Goal: Information Seeking & Learning: Learn about a topic

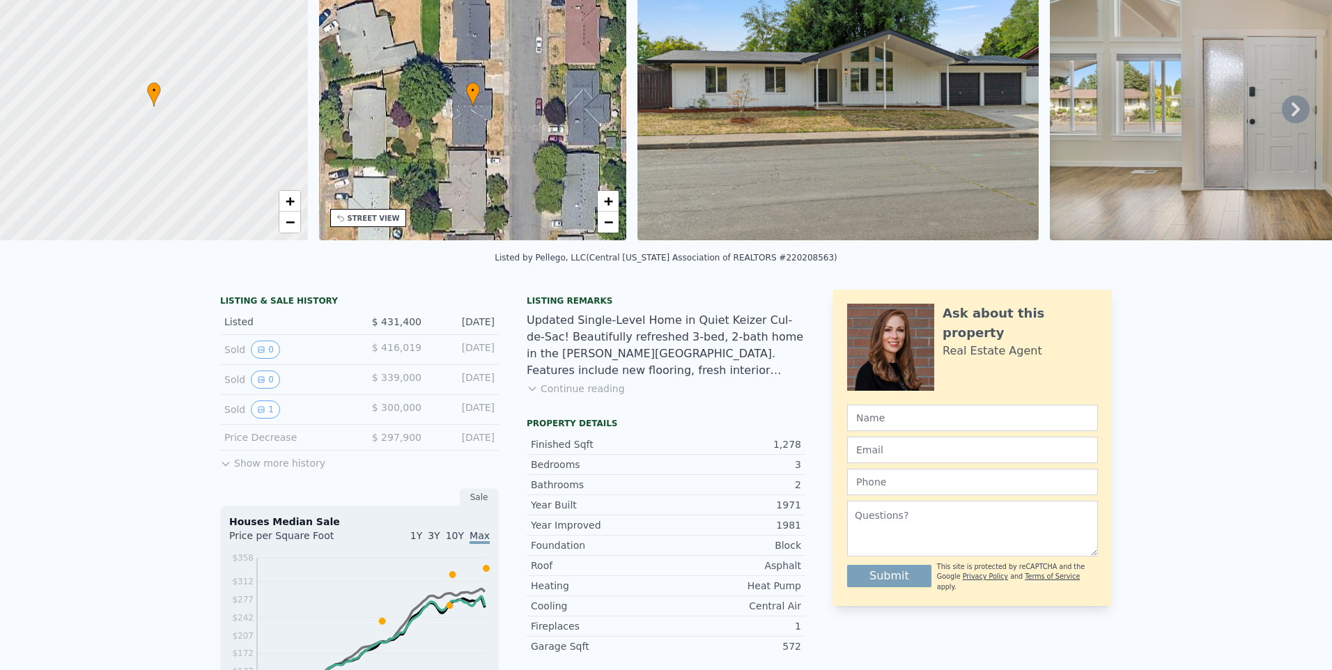
scroll to position [5, 0]
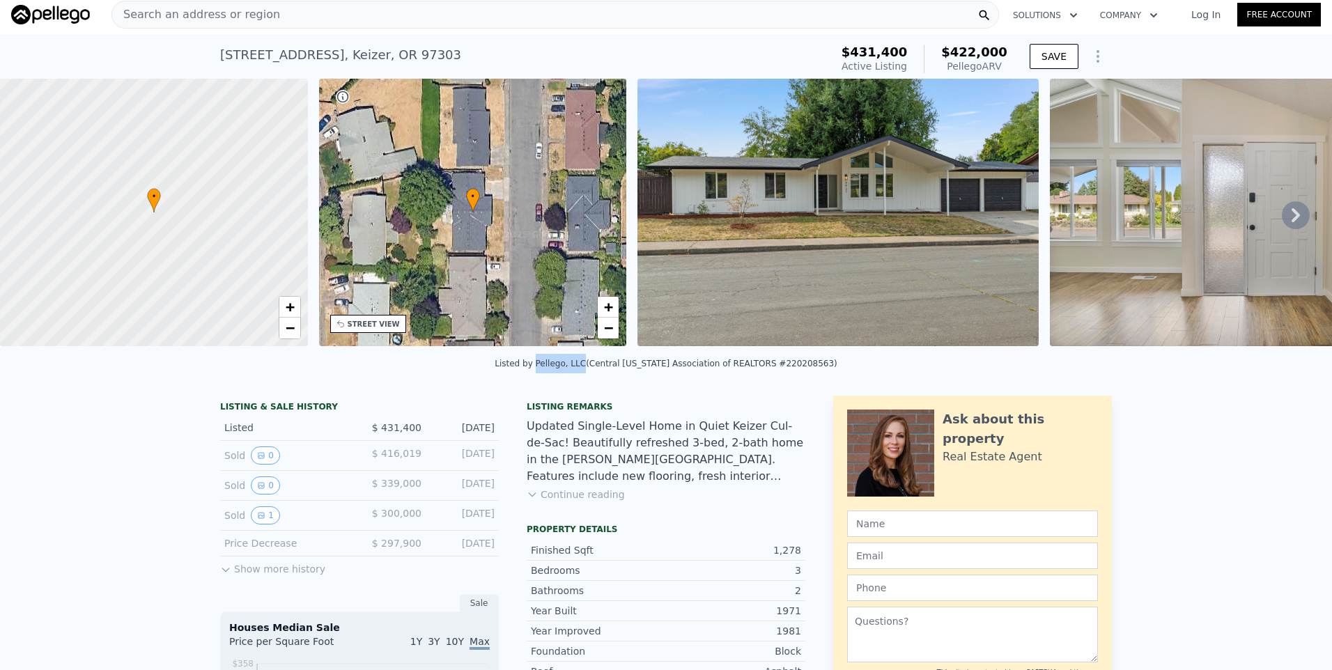
drag, startPoint x: 558, startPoint y: 375, endPoint x: 601, endPoint y: 374, distance: 42.5
click at [601, 369] on div "Listed by Pellego, LLC (Central Oregon Association of REALTORS #220208563)" at bounding box center [666, 364] width 343 height 10
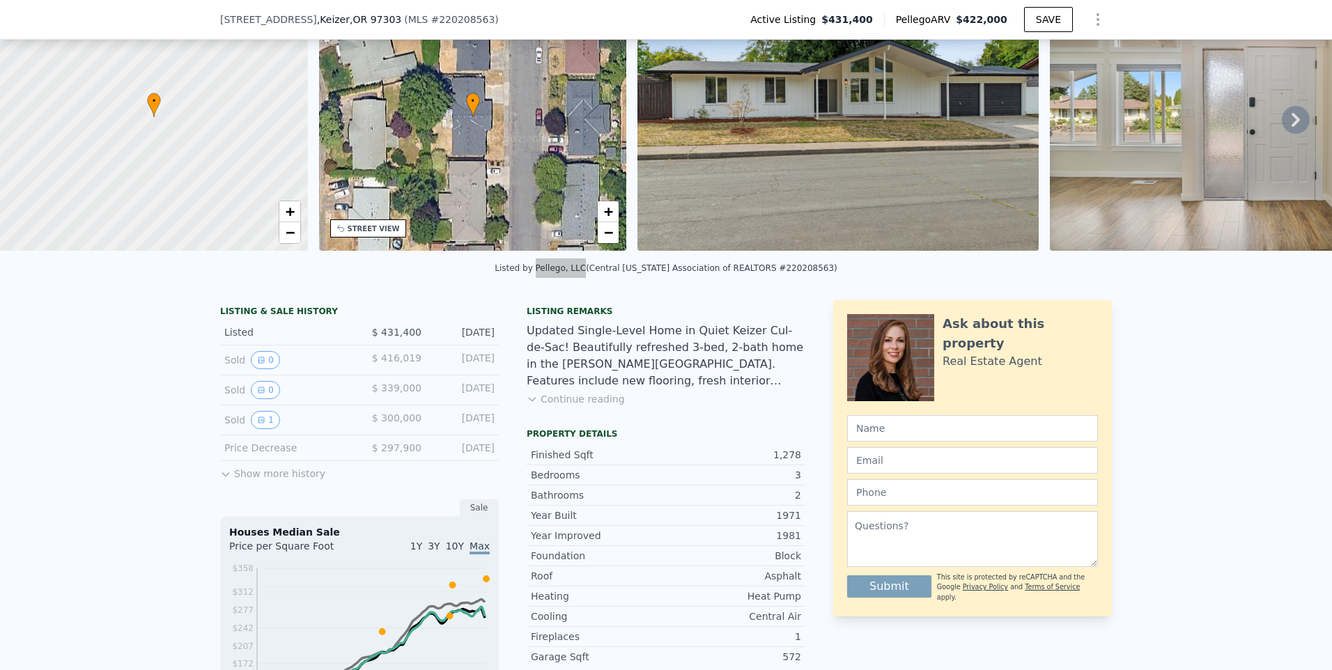
scroll to position [139, 0]
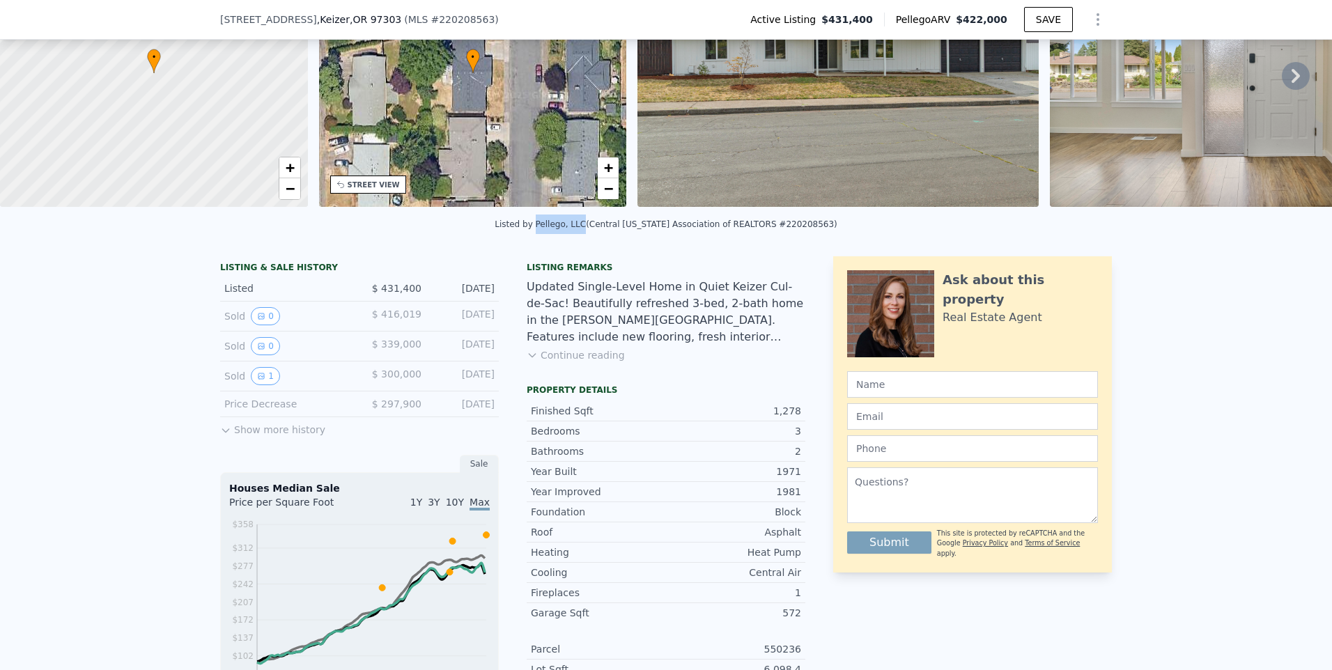
click at [575, 362] on button "Continue reading" at bounding box center [576, 355] width 98 height 14
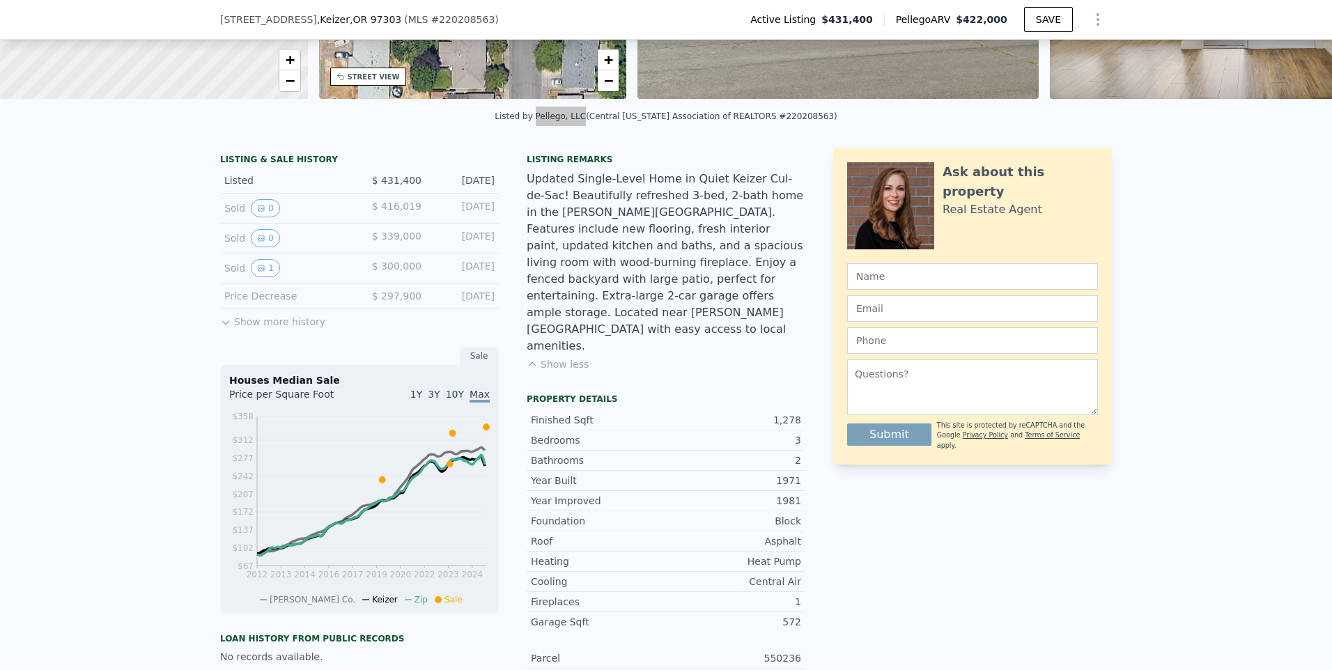
scroll to position [279, 0]
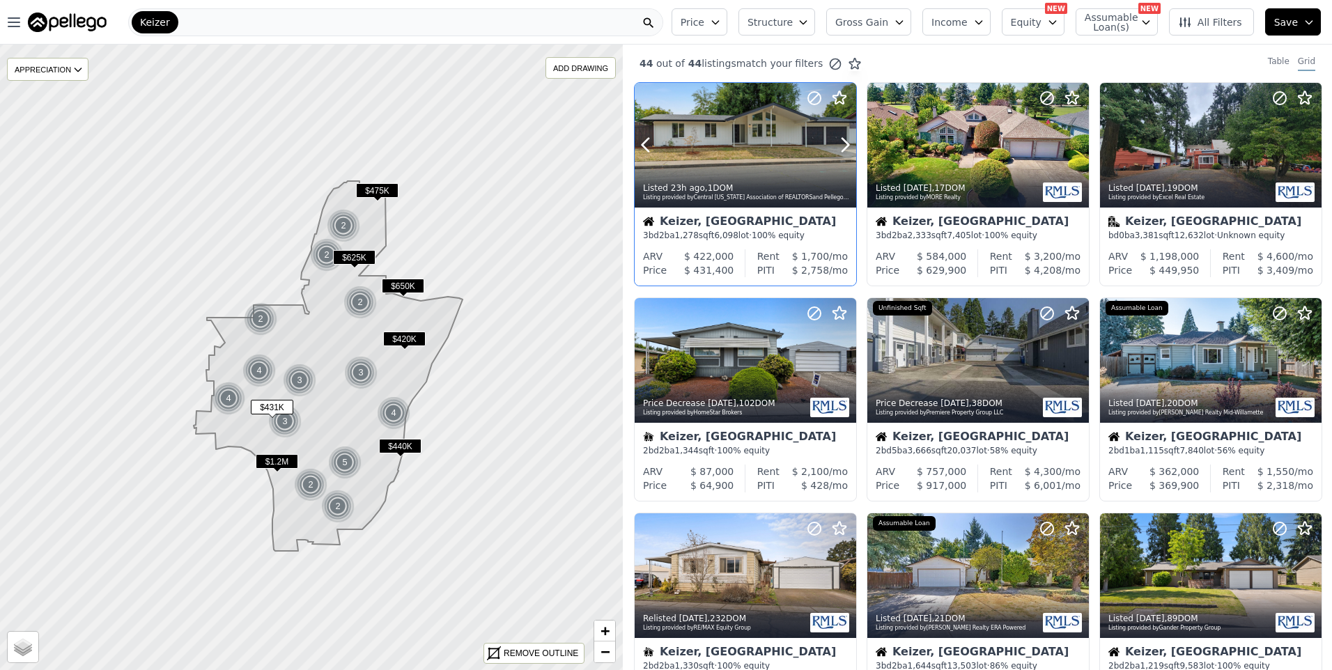
click at [713, 148] on div at bounding box center [746, 145] width 222 height 125
click at [992, 178] on div "Listed 2w ago , 17 DOM Listing provided by MORE Realty" at bounding box center [978, 190] width 222 height 33
click at [1218, 353] on div at bounding box center [1211, 360] width 222 height 125
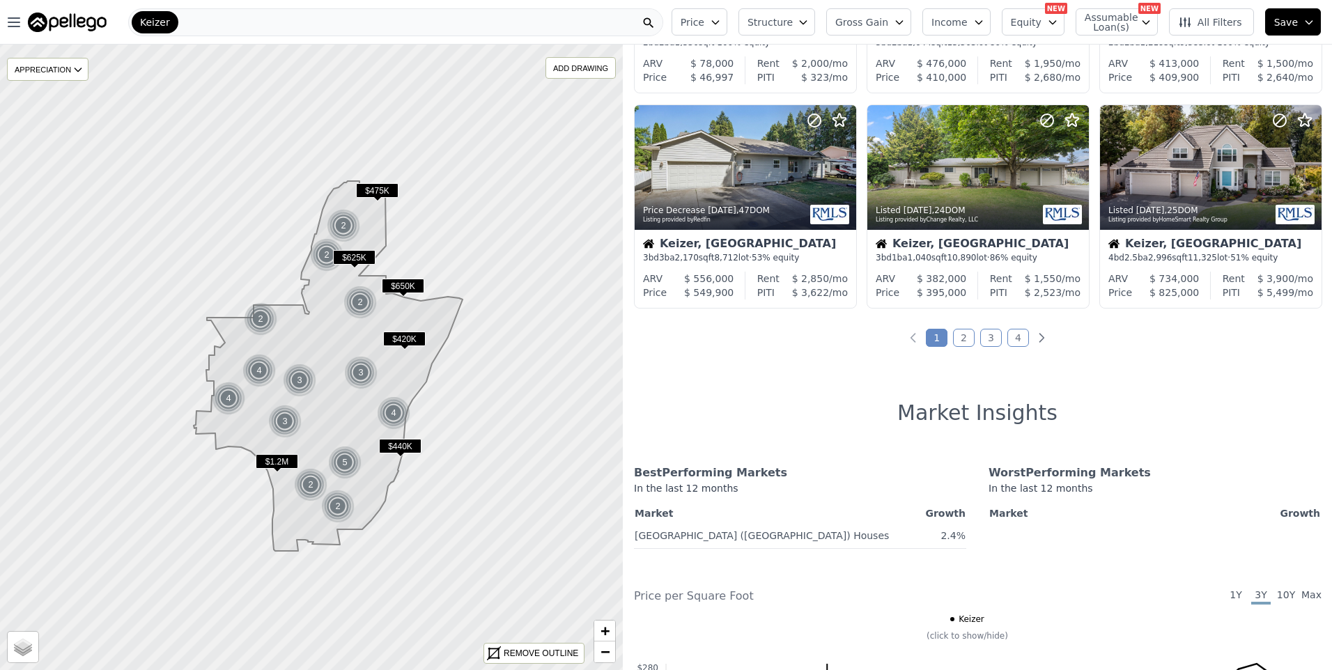
scroll to position [348, 0]
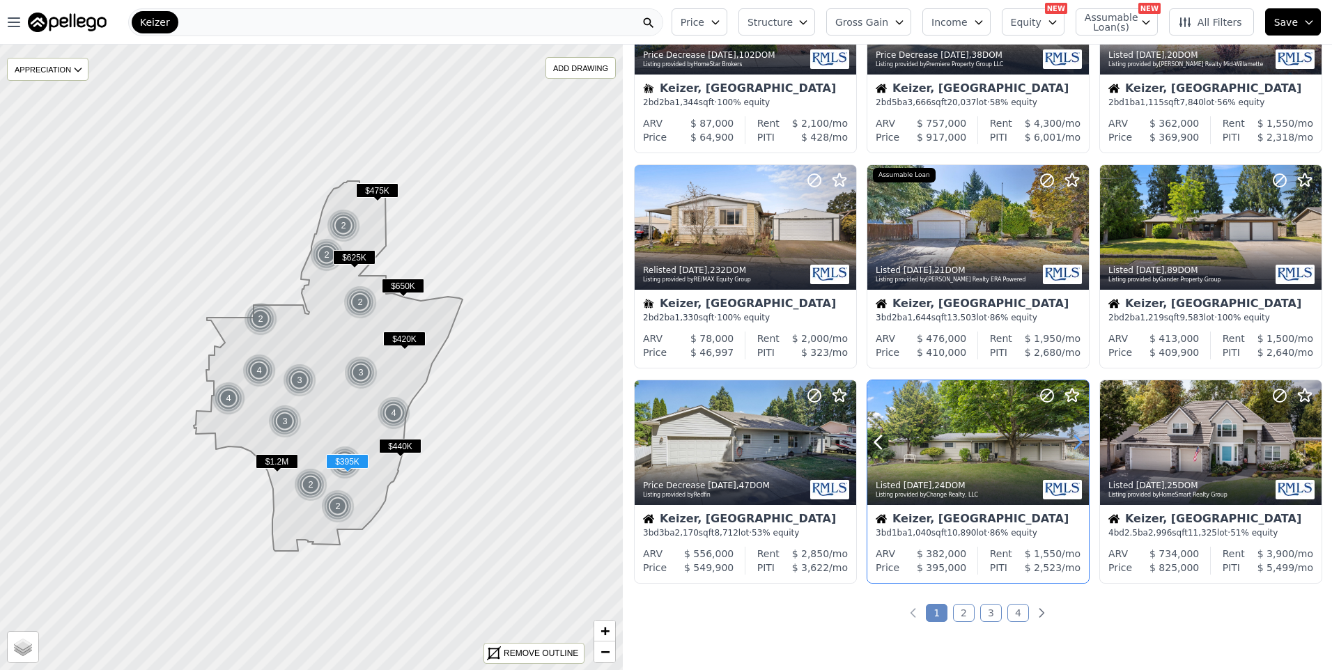
click at [1083, 435] on icon at bounding box center [1078, 442] width 22 height 22
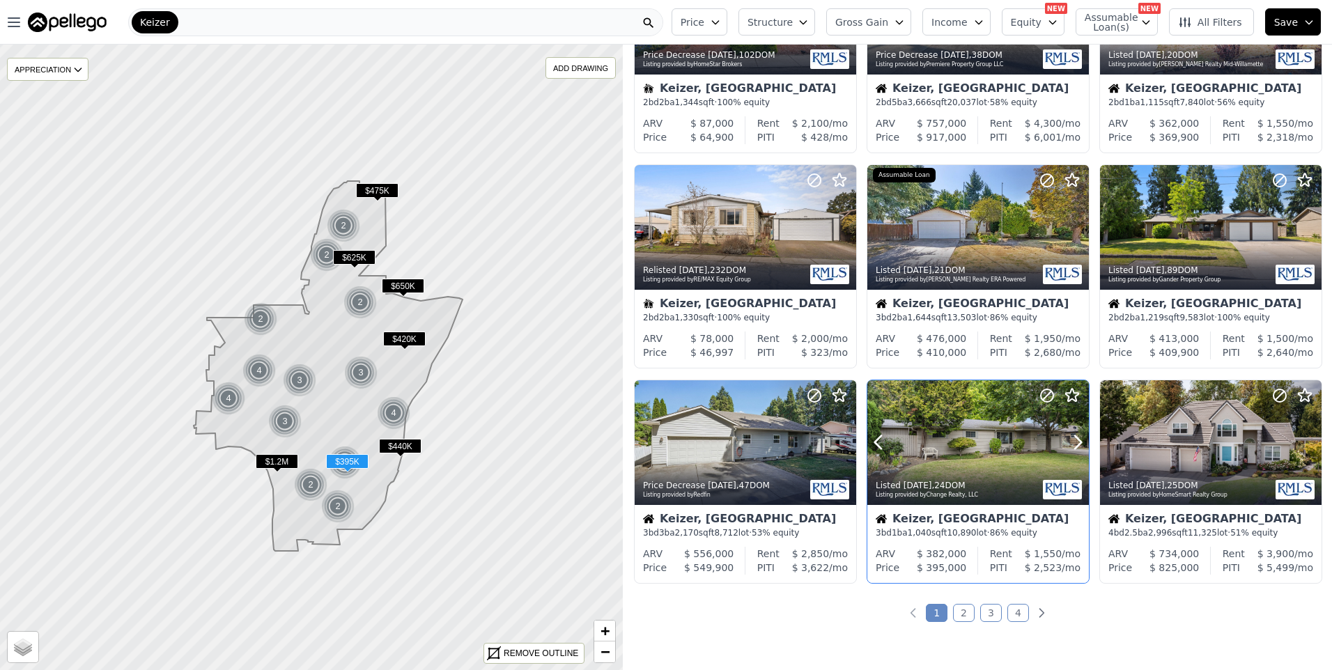
click at [968, 426] on div at bounding box center [978, 442] width 222 height 125
click at [1015, 614] on link "4" at bounding box center [1018, 613] width 22 height 18
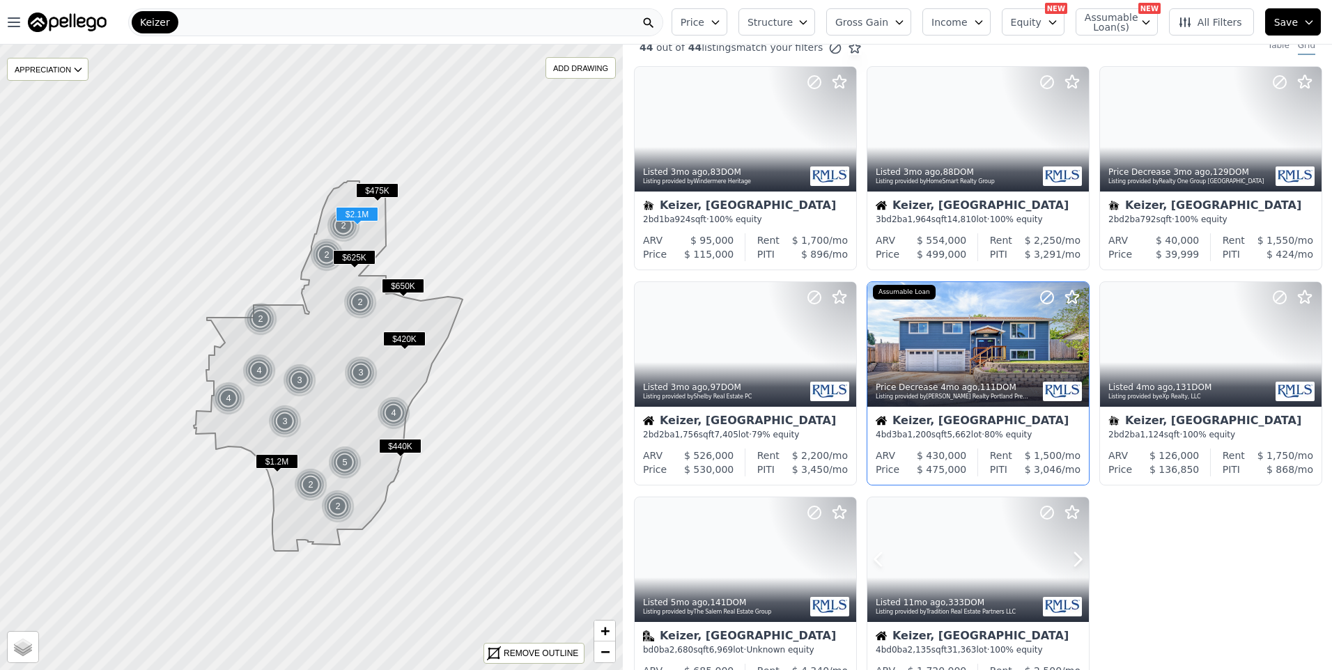
scroll to position [0, 0]
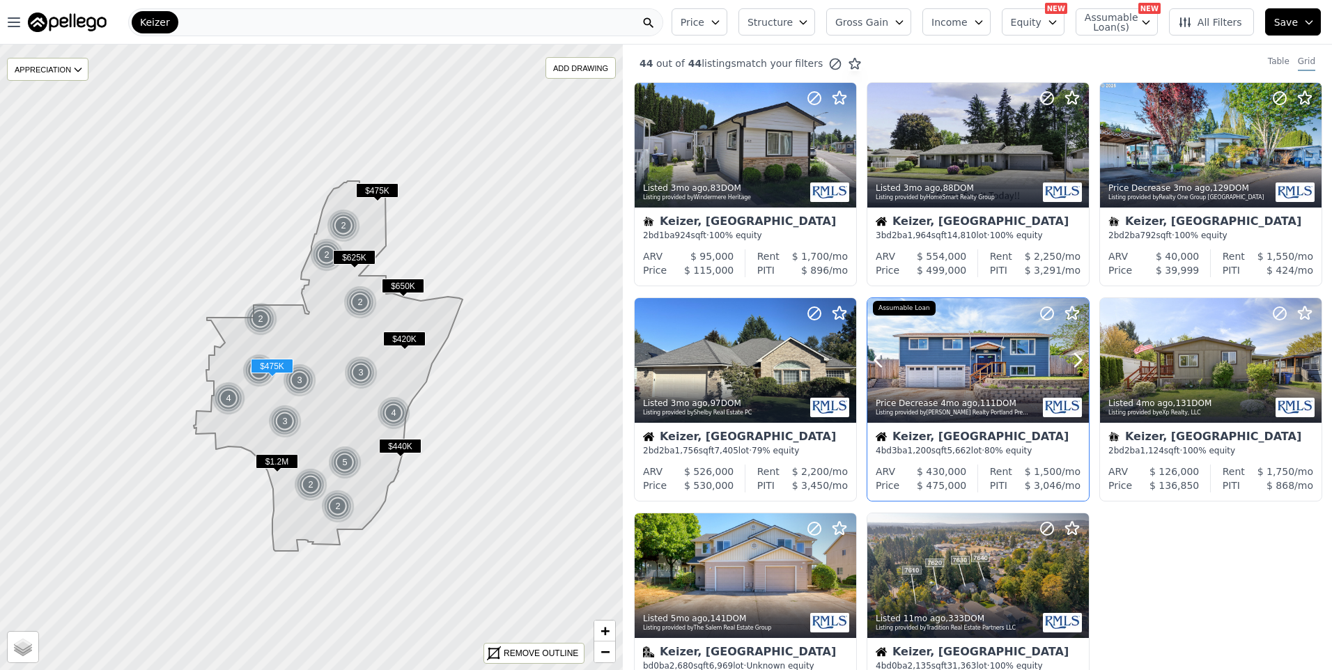
click at [992, 364] on div at bounding box center [978, 360] width 222 height 125
click at [81, 27] on img at bounding box center [67, 23] width 79 height 20
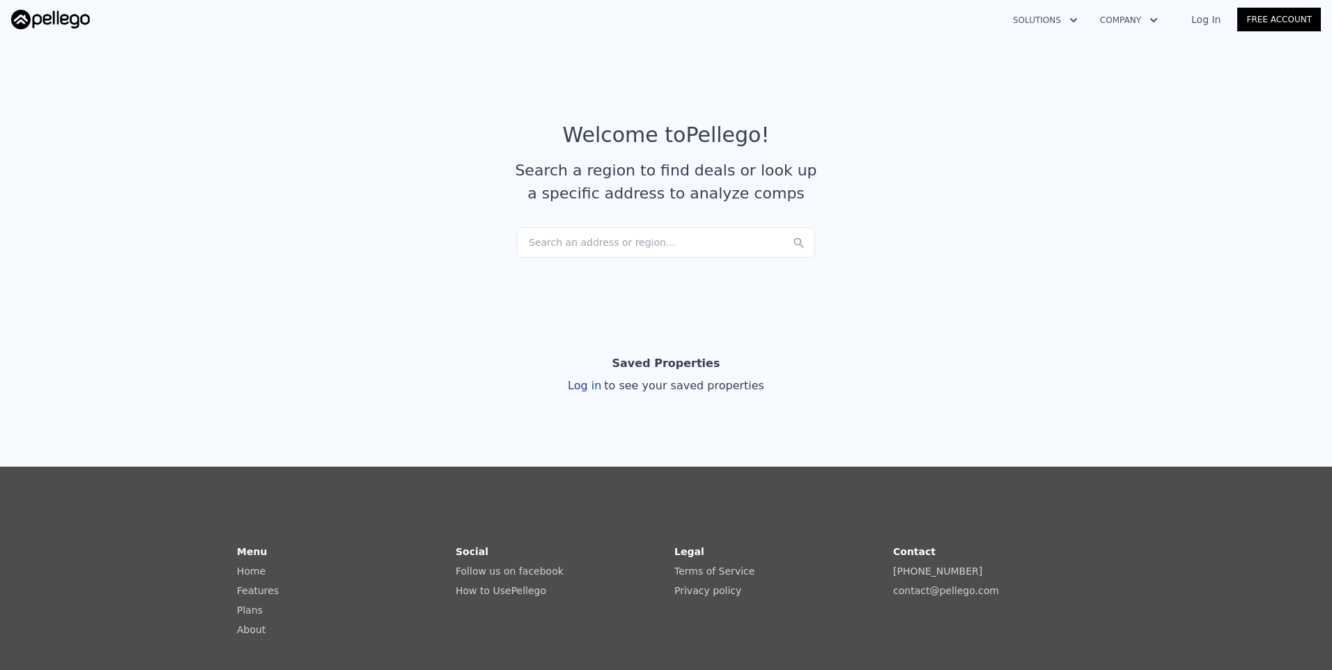
click at [1153, 18] on button "Company" at bounding box center [1129, 20] width 80 height 25
click at [1145, 77] on link "How it Works" at bounding box center [1167, 78] width 156 height 25
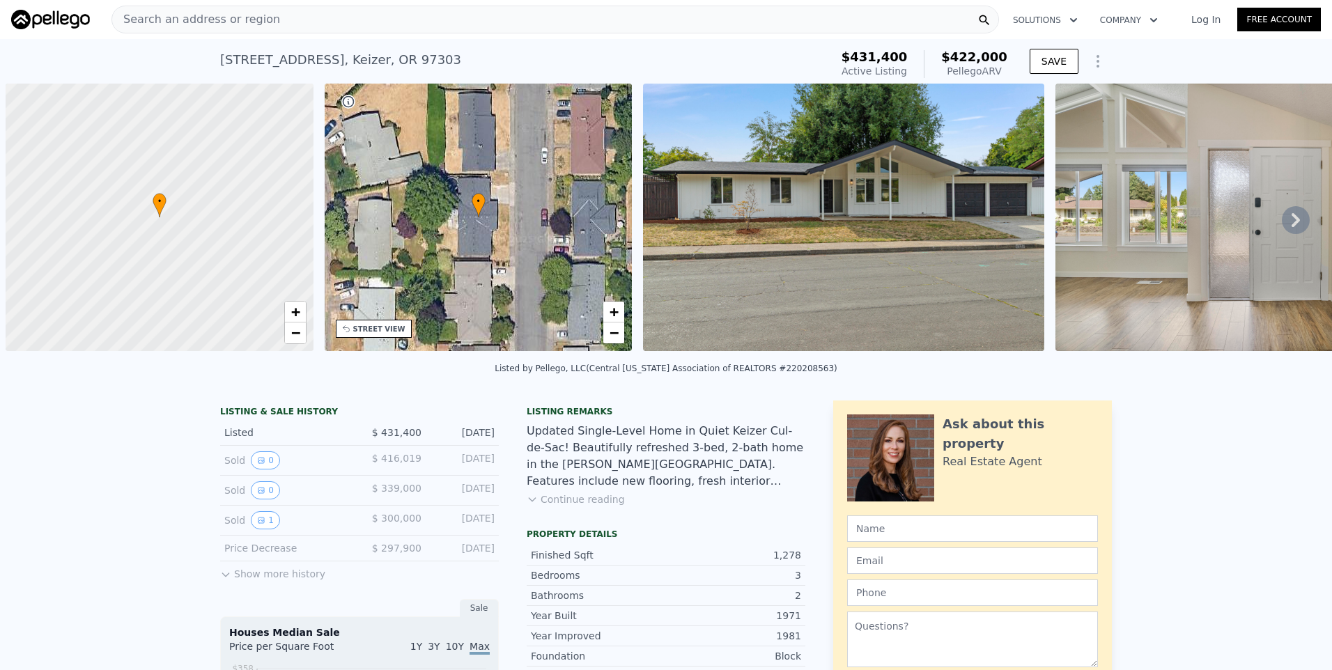
scroll to position [0, 6]
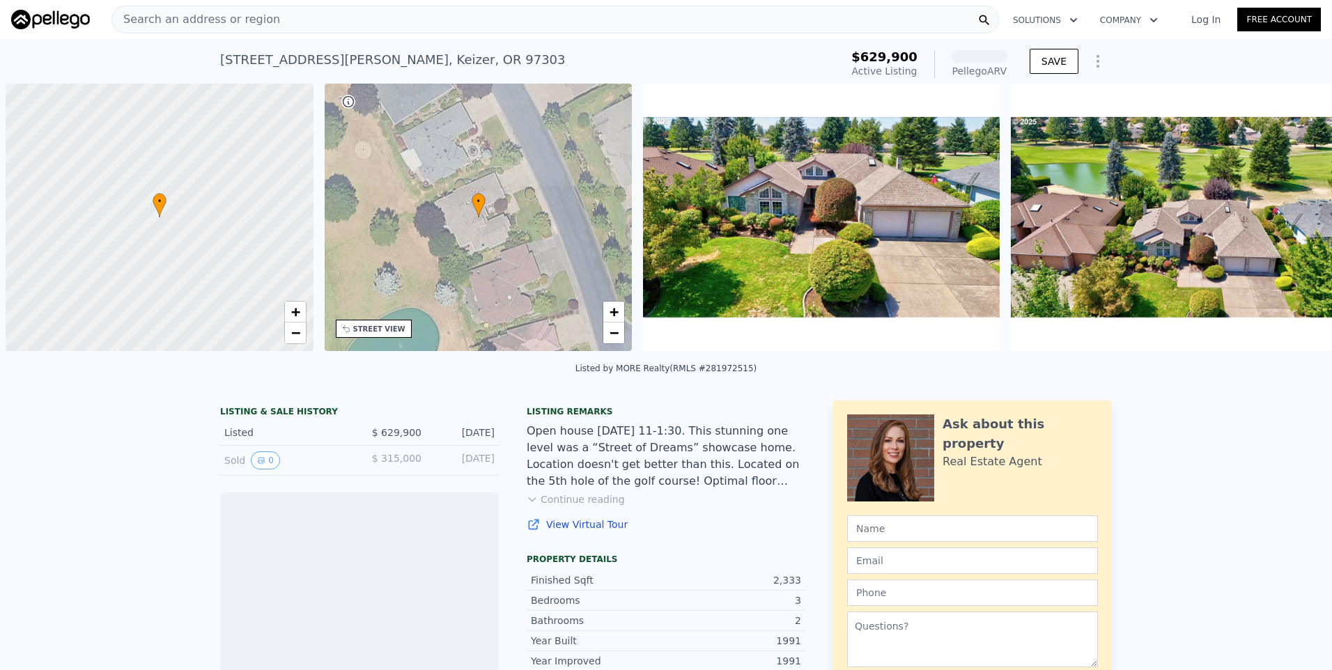
scroll to position [0, 6]
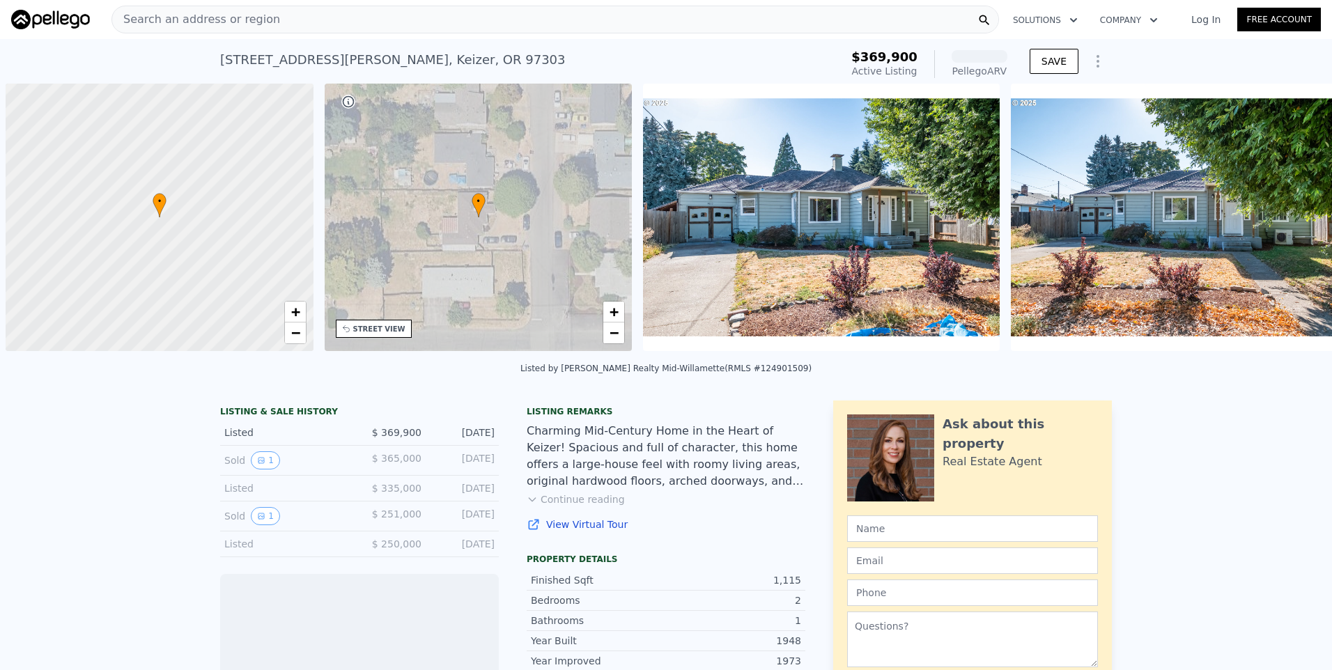
scroll to position [0, 6]
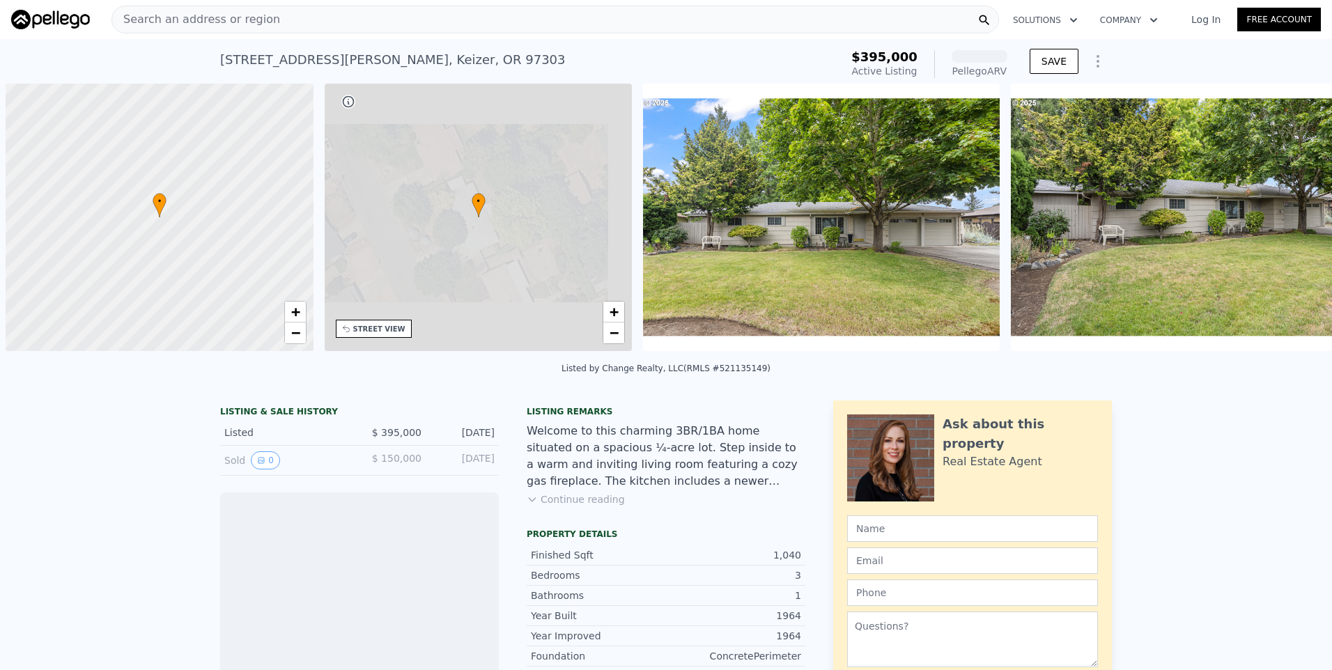
scroll to position [0, 6]
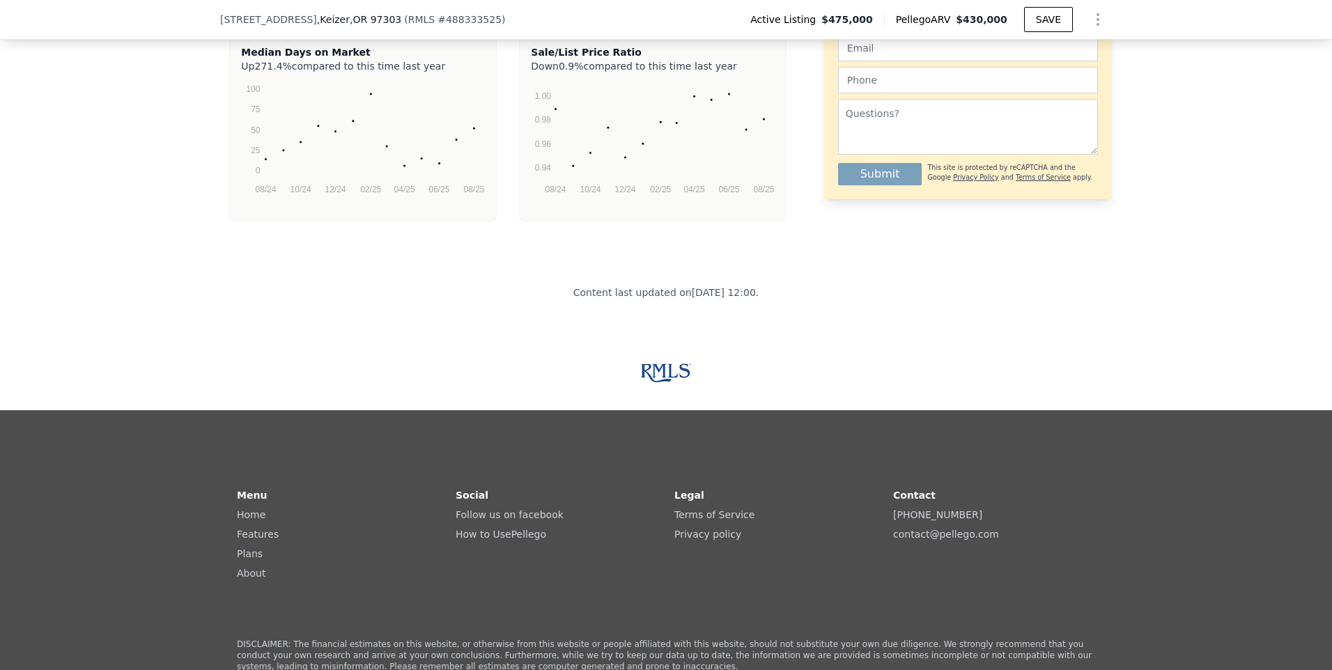
scroll to position [3548, 0]
